Goal: Information Seeking & Learning: Learn about a topic

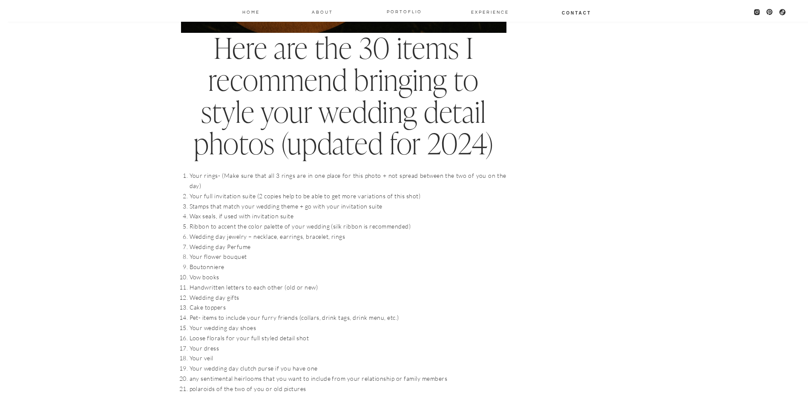
scroll to position [810, 0]
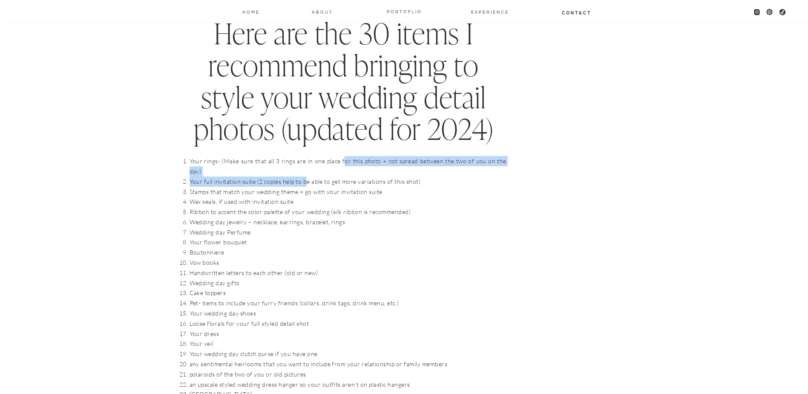
drag, startPoint x: 343, startPoint y: 153, endPoint x: 306, endPoint y: 174, distance: 43.1
click at [307, 176] on li "Your full invitation suite (2 copies help to be able to get more variations of …" at bounding box center [348, 181] width 317 height 10
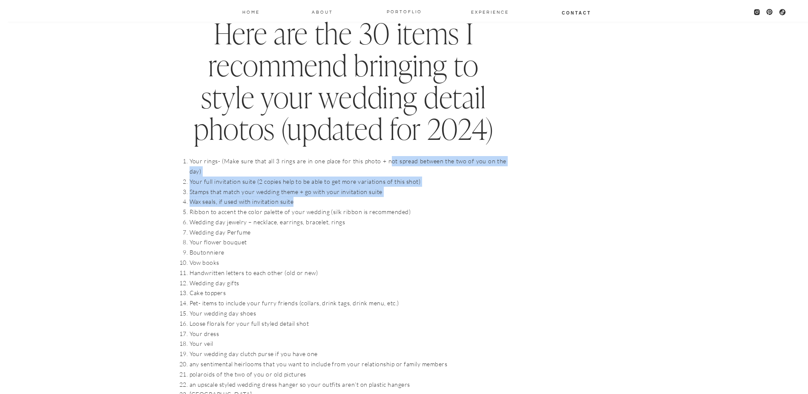
drag, startPoint x: 384, startPoint y: 165, endPoint x: 367, endPoint y: 188, distance: 28.1
click at [367, 188] on ol "Your rings- (Make sure that all 3 rings are in one place for this photo + not s…" at bounding box center [348, 323] width 317 height 335
click at [367, 196] on li "Wax seals, if used with invitation suite" at bounding box center [348, 201] width 317 height 10
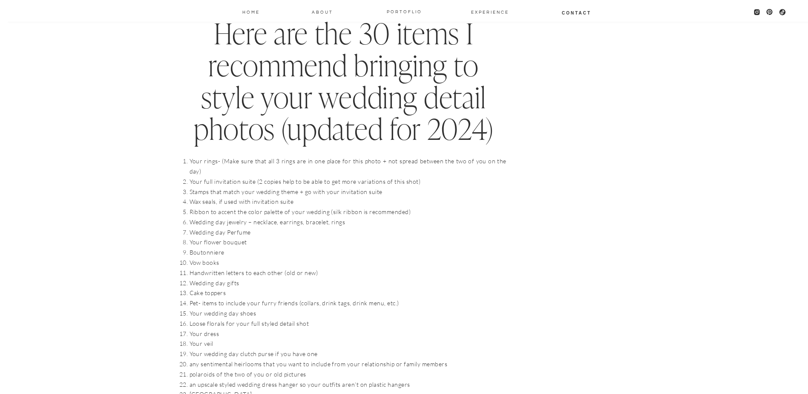
drag, startPoint x: 283, startPoint y: 190, endPoint x: 306, endPoint y: 202, distance: 26.1
click at [306, 202] on ol "Your rings- (Make sure that all 3 rings are in one place for this photo + not s…" at bounding box center [348, 323] width 317 height 335
click at [307, 207] on li "Ribbon to accent the color palette of your wedding (silk ribbon is recommended)" at bounding box center [348, 212] width 317 height 10
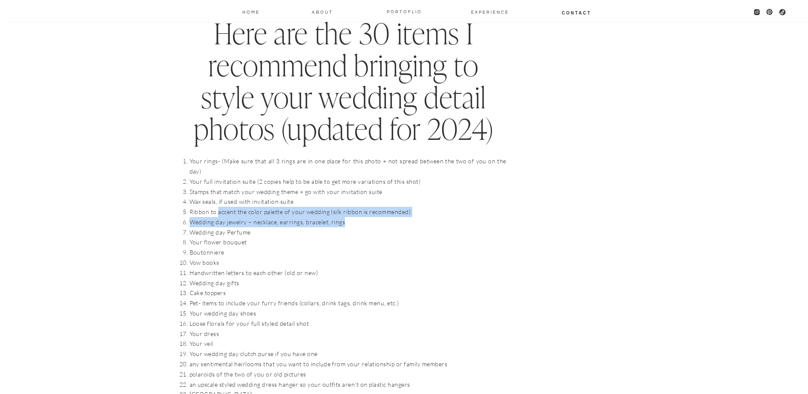
drag, startPoint x: 218, startPoint y: 206, endPoint x: 344, endPoint y: 209, distance: 126.2
click at [343, 209] on ol "Your rings- (Make sure that all 3 rings are in one place for this photo + not s…" at bounding box center [348, 323] width 317 height 335
click at [345, 217] on li "Wedding day jewelry – necklace, earrings, bracelet, rings" at bounding box center [348, 222] width 317 height 10
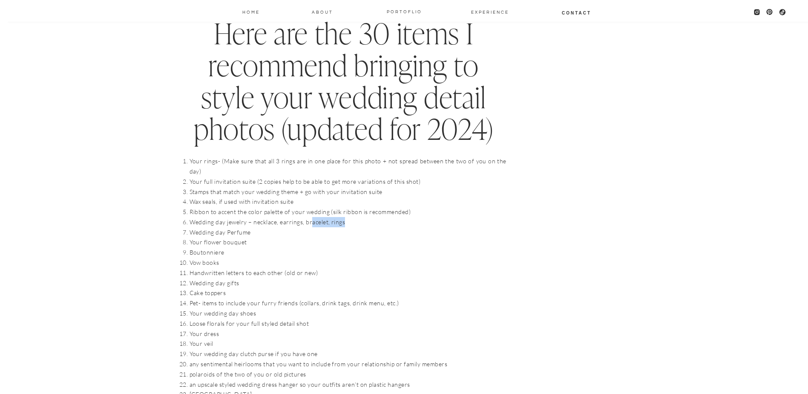
drag, startPoint x: 352, startPoint y: 209, endPoint x: 309, endPoint y: 212, distance: 43.1
click at [309, 217] on li "Wedding day jewelry – necklace, earrings, bracelet, rings" at bounding box center [348, 222] width 317 height 10
drag, startPoint x: 187, startPoint y: 212, endPoint x: 261, endPoint y: 234, distance: 77.8
click at [261, 234] on ol "Your rings- (Make sure that all 3 rings are in one place for this photo + not s…" at bounding box center [348, 323] width 317 height 335
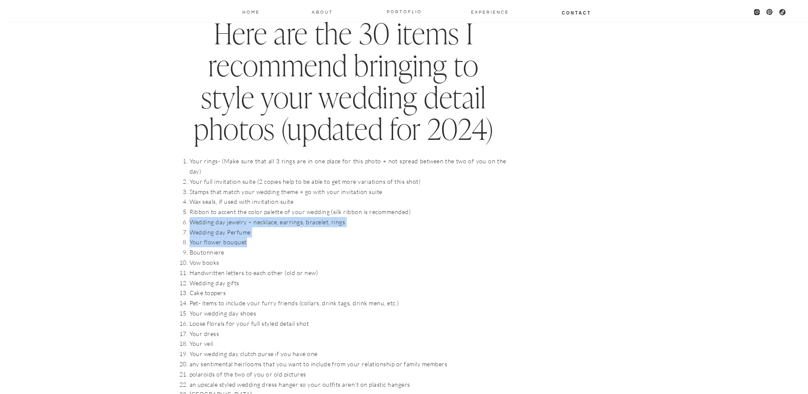
click at [261, 237] on li "Your flower bouquet" at bounding box center [348, 242] width 317 height 10
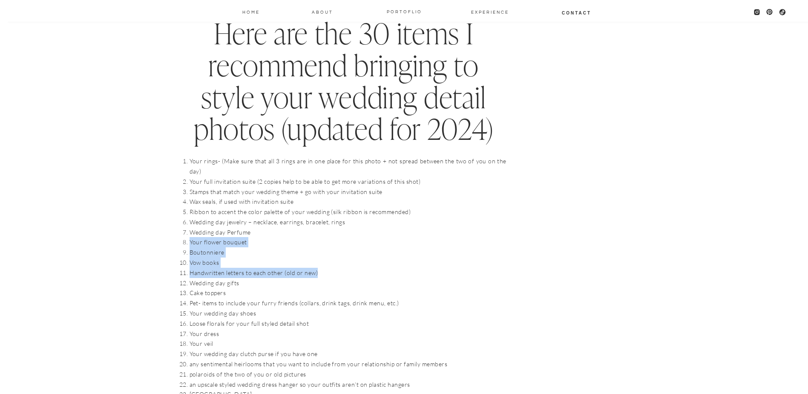
drag, startPoint x: 233, startPoint y: 251, endPoint x: 320, endPoint y: 265, distance: 88.1
click at [320, 265] on ol "Your rings- (Make sure that all 3 rings are in one place for this photo + not s…" at bounding box center [348, 323] width 317 height 335
click at [320, 268] on li "Handwritten letters to each other (old or new)" at bounding box center [348, 273] width 317 height 10
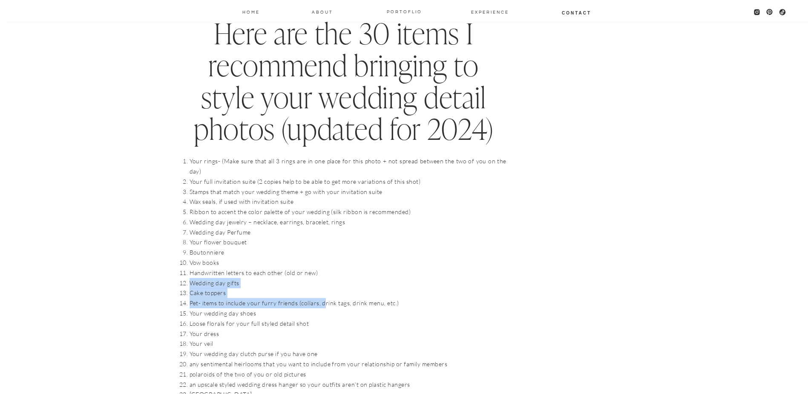
drag, startPoint x: 191, startPoint y: 271, endPoint x: 323, endPoint y: 297, distance: 134.6
click at [323, 297] on ol "Your rings- (Make sure that all 3 rings are in one place for this photo + not s…" at bounding box center [348, 323] width 317 height 335
drag, startPoint x: 323, startPoint y: 297, endPoint x: 325, endPoint y: 292, distance: 5.5
click at [324, 298] on li "Pet- items to include your furry friends (collars, drink tags, drink menu, etc.)" at bounding box center [348, 303] width 317 height 10
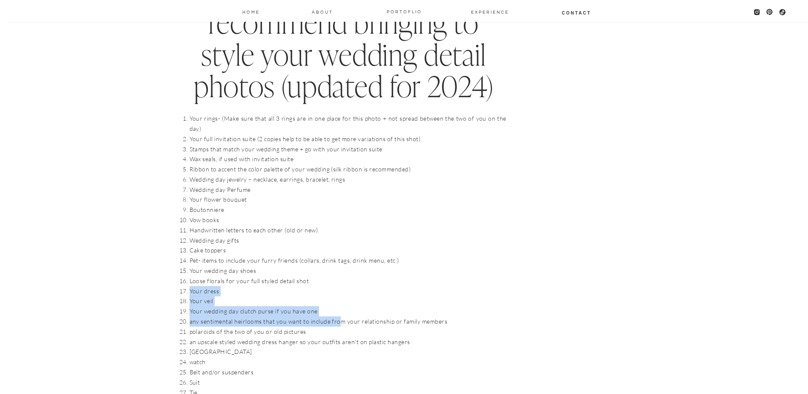
drag, startPoint x: 184, startPoint y: 276, endPoint x: 337, endPoint y: 315, distance: 157.7
click at [337, 315] on ol "Your rings- (Make sure that all 3 rings are in one place for this photo + not s…" at bounding box center [348, 280] width 317 height 335
click at [338, 316] on li "any sentimental heirlooms that you want to include from your relationship or fa…" at bounding box center [348, 321] width 317 height 10
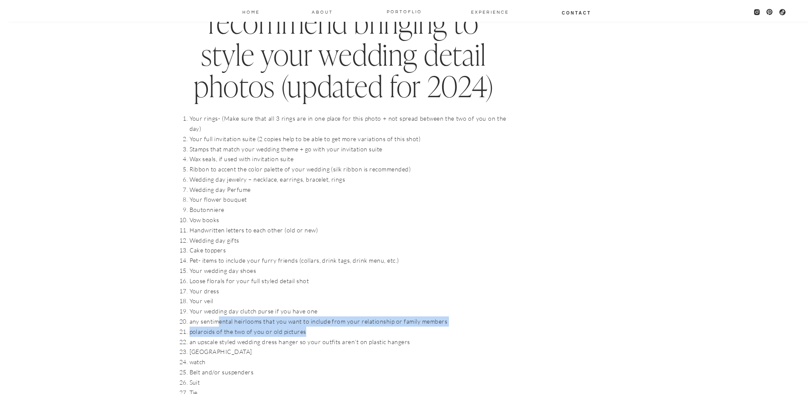
drag, startPoint x: 218, startPoint y: 314, endPoint x: 321, endPoint y: 318, distance: 103.2
click at [321, 318] on ol "Your rings- (Make sure that all 3 rings are in one place for this photo + not s…" at bounding box center [348, 280] width 317 height 335
drag, startPoint x: 321, startPoint y: 318, endPoint x: 320, endPoint y: 312, distance: 6.0
click at [321, 326] on li "polaroids of the two of you or old pictures" at bounding box center [348, 331] width 317 height 10
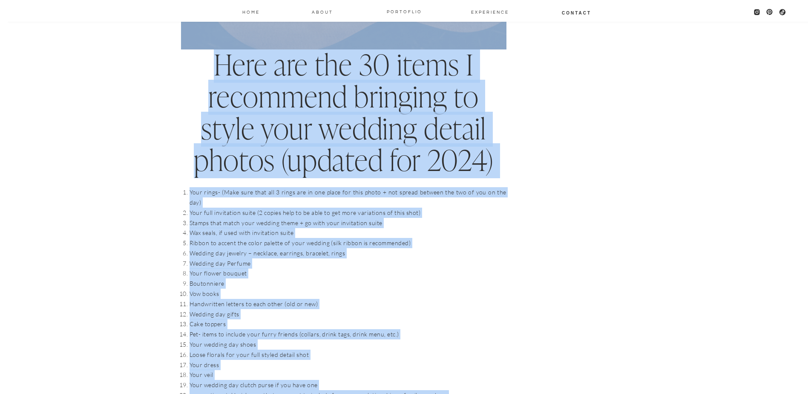
scroll to position [753, 0]
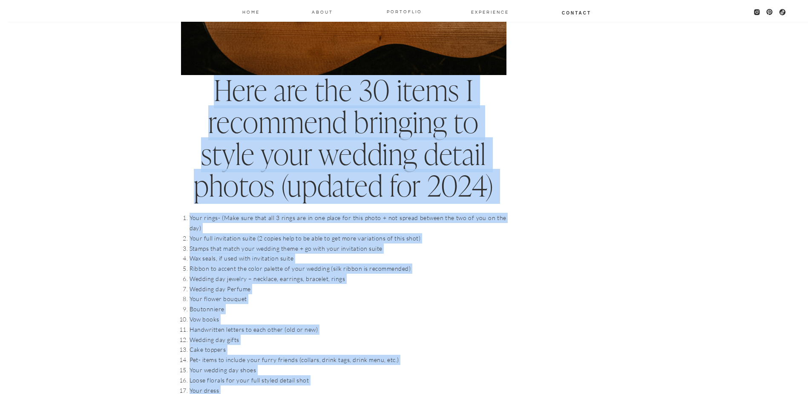
drag, startPoint x: 363, startPoint y: 348, endPoint x: 184, endPoint y: 101, distance: 304.9
copy div "Lore ips dol 00 sitam C adipiscin elitsedd ei tempo inci utlabor etdolo magnaa …"
